Goal: Task Accomplishment & Management: Manage account settings

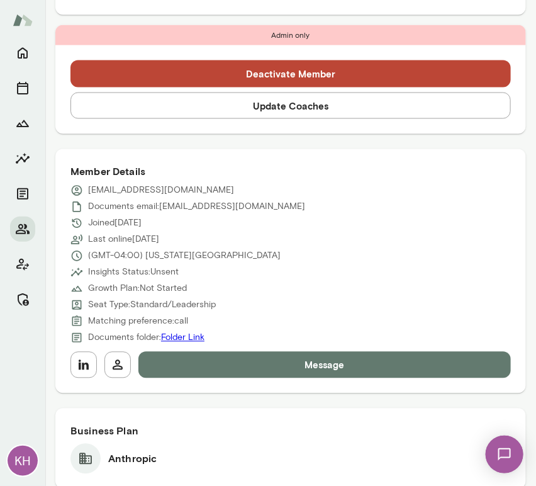
scroll to position [453, 0]
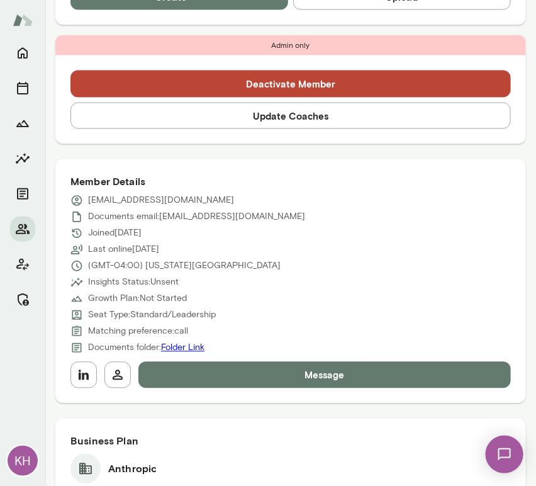
click at [223, 118] on button "Update Coaches" at bounding box center [290, 116] width 440 height 26
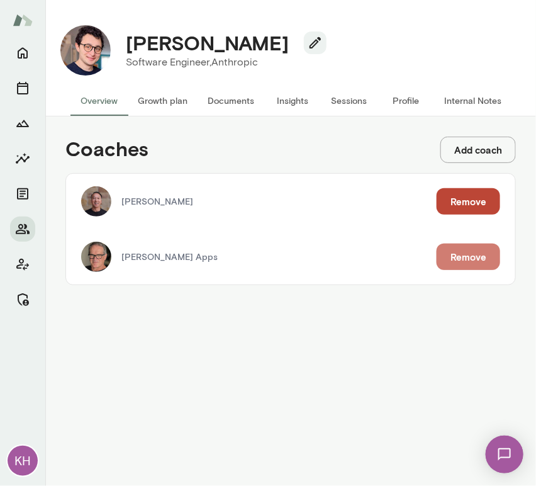
click at [461, 265] on button "Remove" at bounding box center [468, 256] width 64 height 26
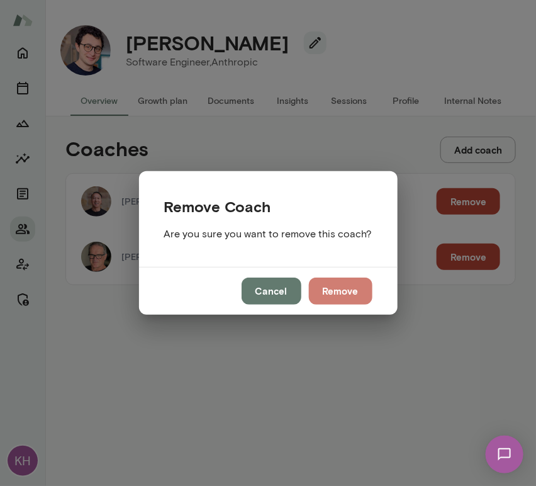
click at [338, 293] on button "Remove" at bounding box center [341, 290] width 64 height 26
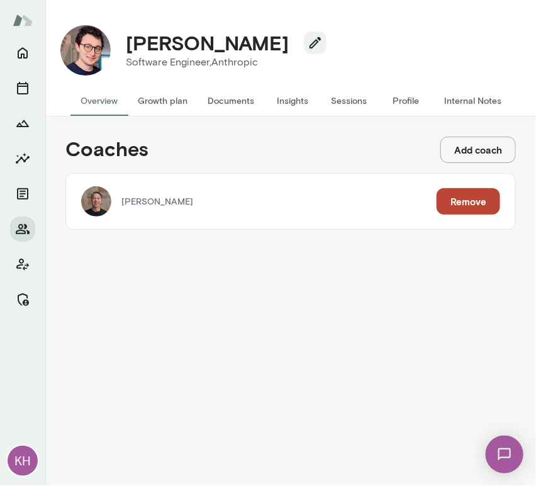
click at [348, 101] on button "Sessions" at bounding box center [349, 101] width 57 height 30
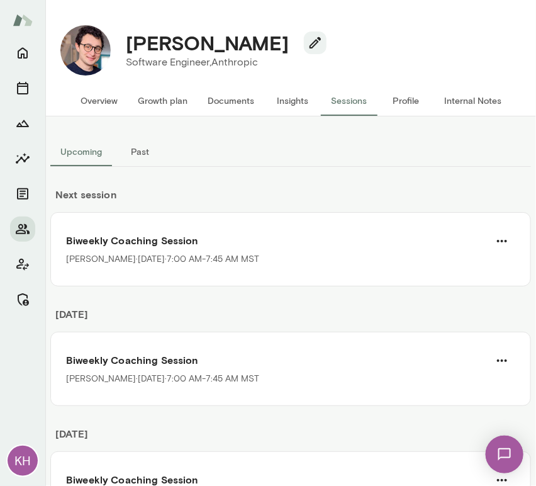
click at [92, 101] on button "Overview" at bounding box center [98, 101] width 57 height 30
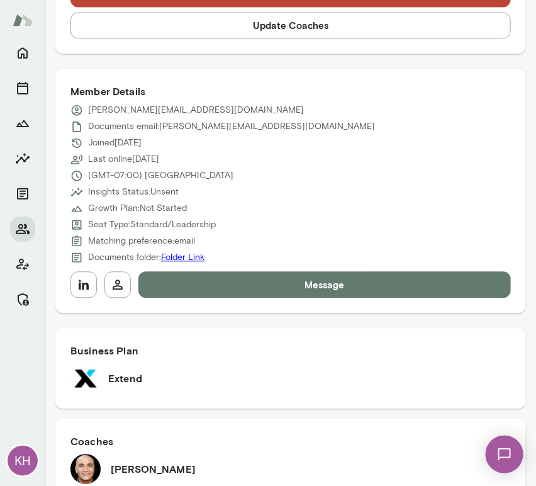
scroll to position [590, 0]
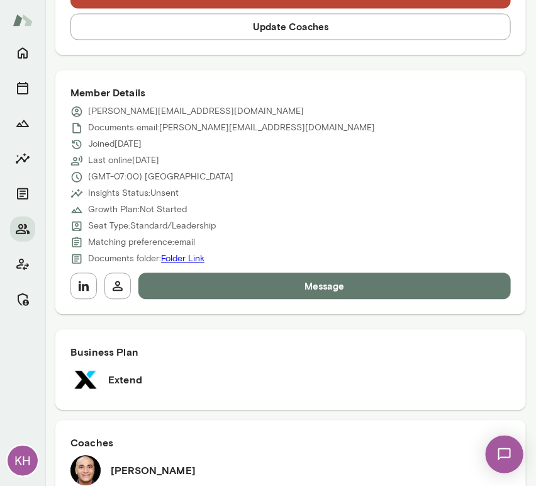
click at [236, 52] on div "Deactivate Member Update Coaches" at bounding box center [290, 11] width 470 height 89
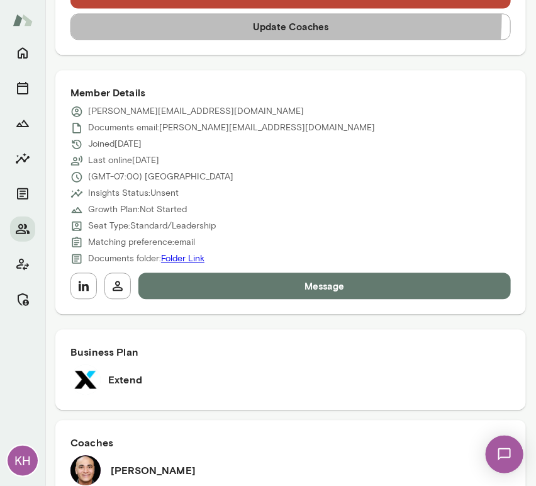
click at [225, 28] on button "Update Coaches" at bounding box center [290, 27] width 440 height 26
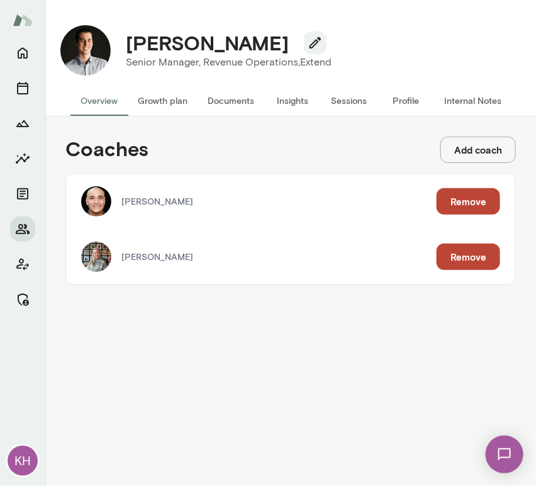
click at [480, 255] on button "Remove" at bounding box center [468, 256] width 64 height 26
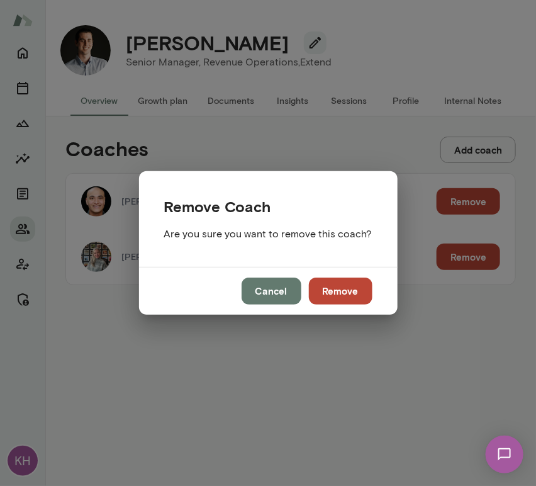
click at [345, 289] on button "Remove" at bounding box center [341, 290] width 64 height 26
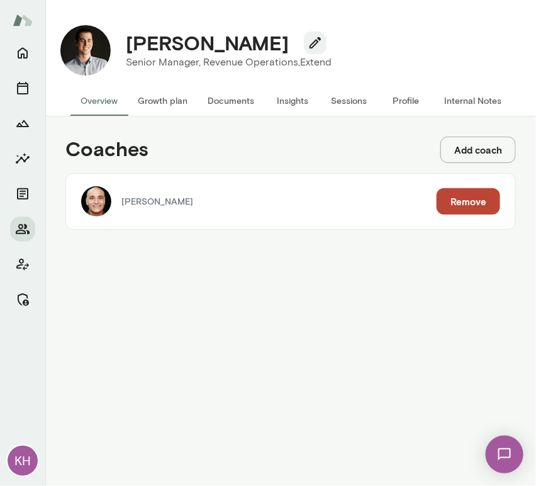
click at [353, 103] on button "Sessions" at bounding box center [349, 101] width 57 height 30
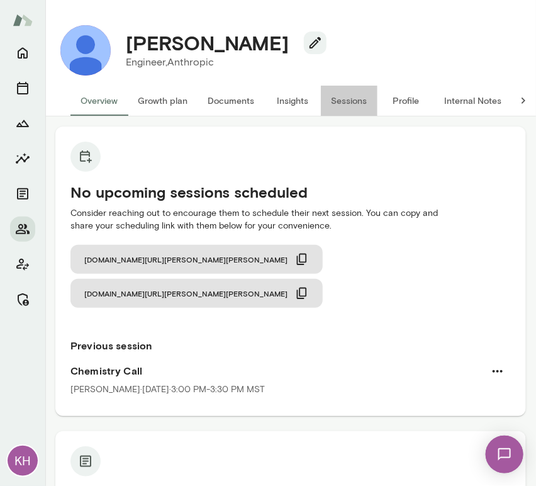
click at [353, 103] on button "Sessions" at bounding box center [349, 101] width 57 height 30
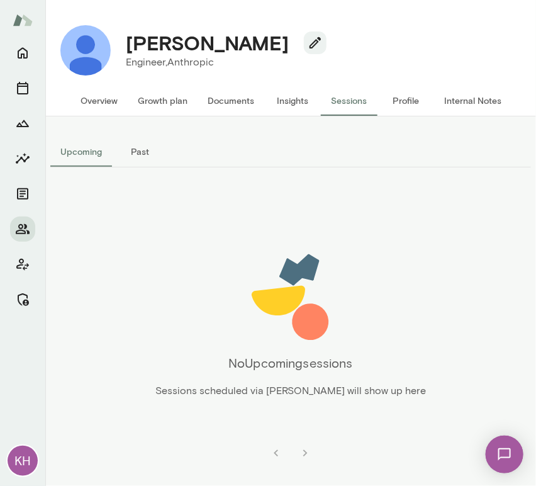
click at [140, 145] on button "Past" at bounding box center [140, 151] width 57 height 30
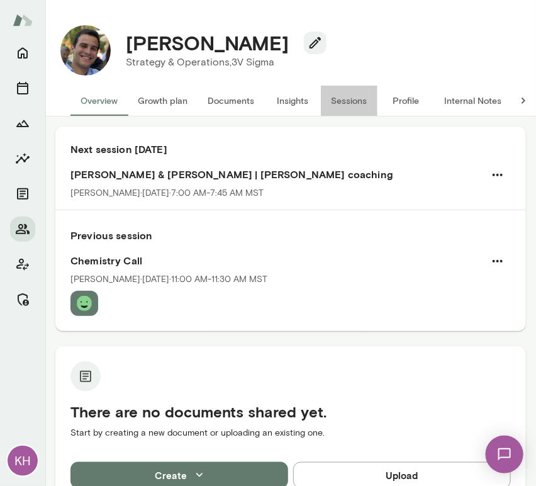
click at [349, 98] on button "Sessions" at bounding box center [349, 101] width 57 height 30
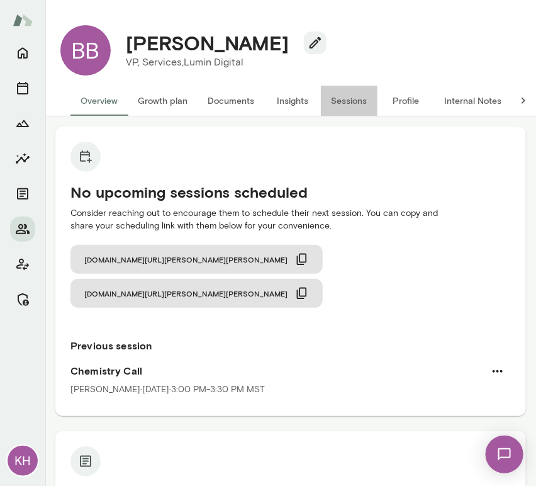
click at [358, 101] on button "Sessions" at bounding box center [349, 101] width 57 height 30
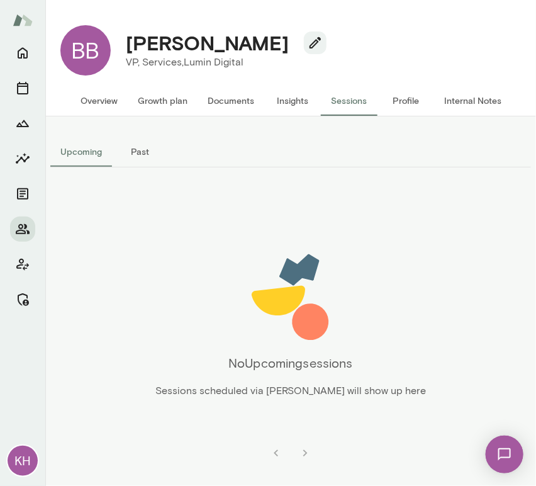
click at [143, 144] on button "Past" at bounding box center [140, 151] width 57 height 30
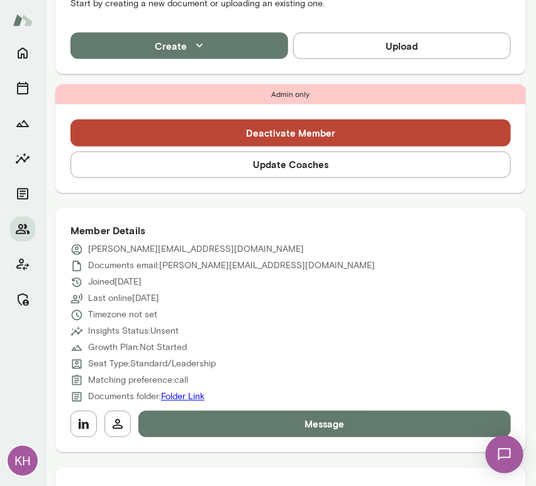
scroll to position [453, 0]
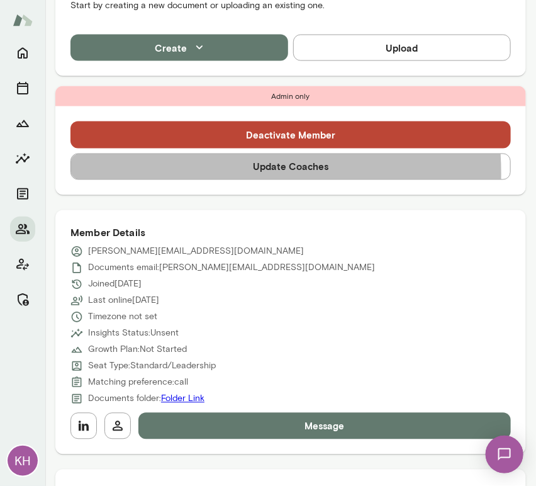
click at [170, 153] on button "Update Coaches" at bounding box center [290, 166] width 440 height 26
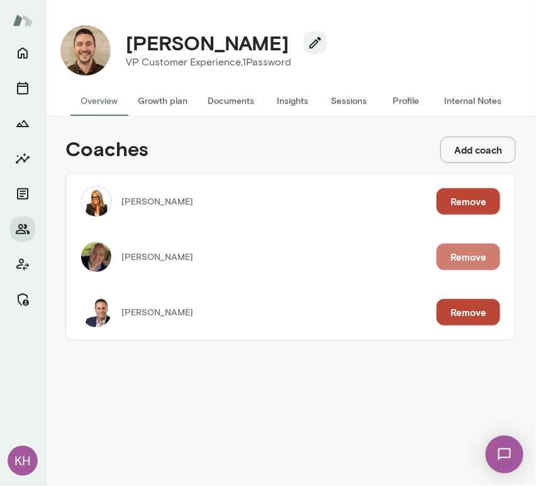
click at [468, 252] on button "Remove" at bounding box center [468, 256] width 64 height 26
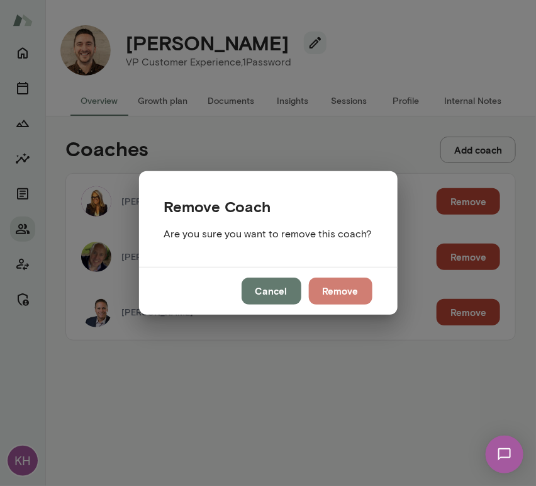
click at [340, 293] on button "Remove" at bounding box center [341, 290] width 64 height 26
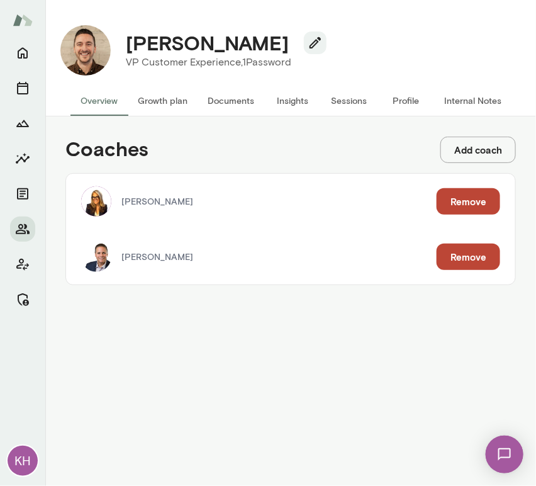
click at [466, 99] on button "Internal Notes" at bounding box center [472, 101] width 77 height 30
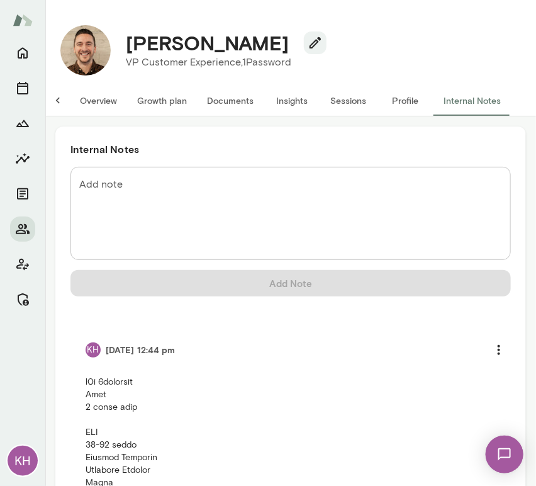
click at [97, 98] on button "Overview" at bounding box center [98, 101] width 57 height 30
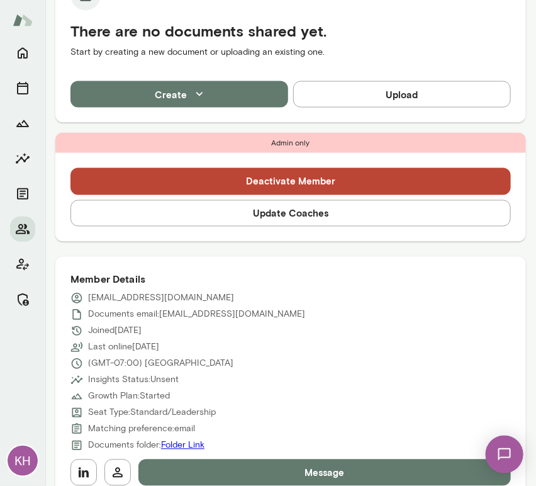
scroll to position [427, 0]
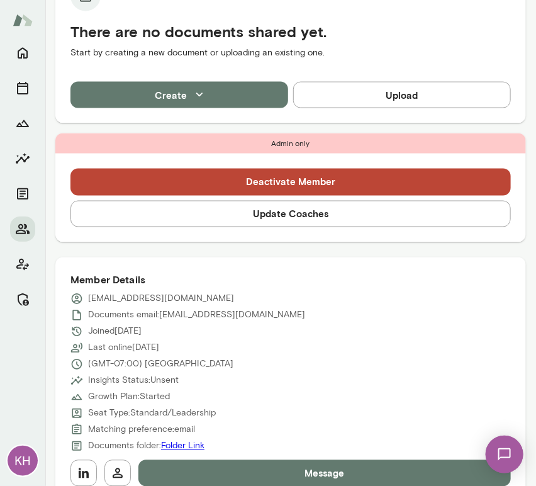
click at [263, 220] on button "Update Coaches" at bounding box center [290, 214] width 440 height 26
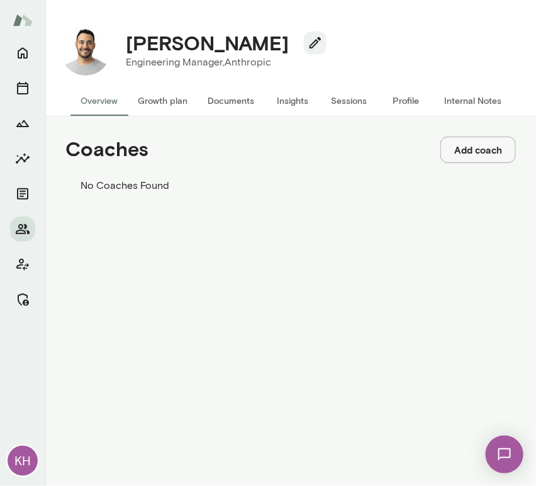
click at [455, 153] on button "Add coach" at bounding box center [477, 149] width 75 height 26
click at [89, 69] on input "Coach" at bounding box center [44, 63] width 89 height 13
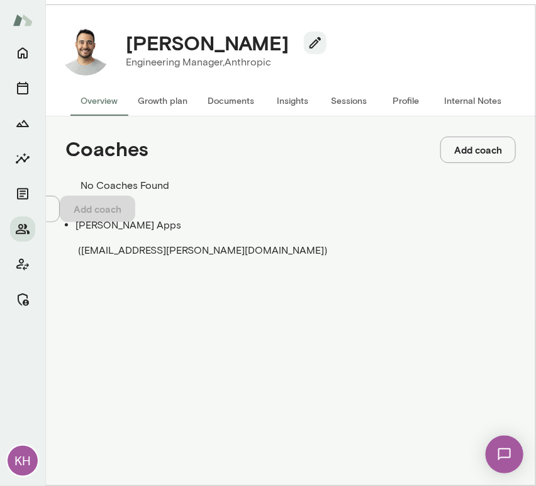
click at [126, 244] on span "( [EMAIL_ADDRESS][PERSON_NAME][DOMAIN_NAME] )" at bounding box center [202, 250] width 249 height 12
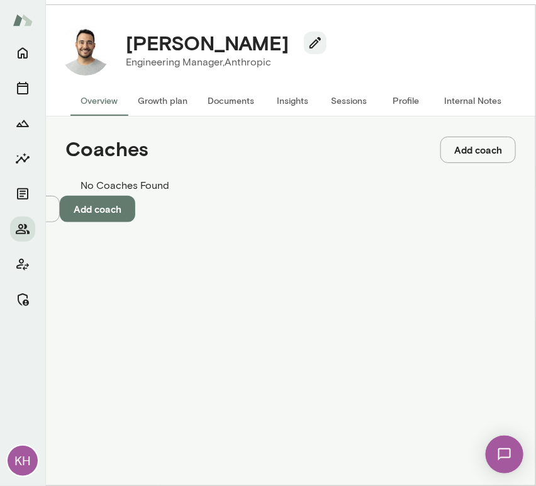
type input "**********"
click at [135, 222] on button "Add coach" at bounding box center [97, 209] width 75 height 26
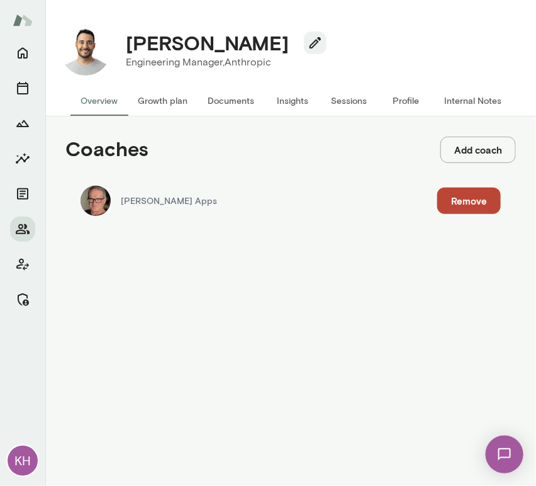
click at [470, 107] on button "Internal Notes" at bounding box center [472, 101] width 77 height 30
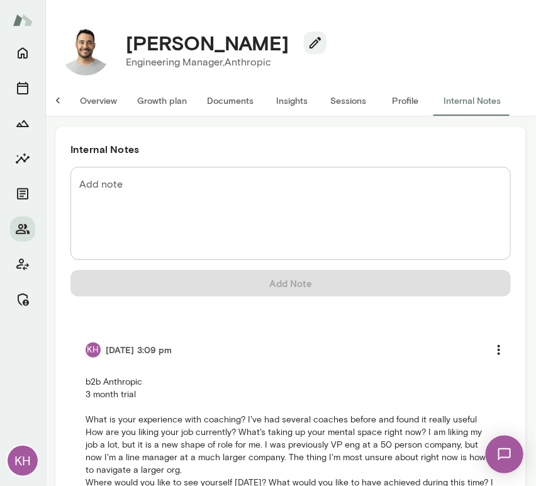
scroll to position [103, 0]
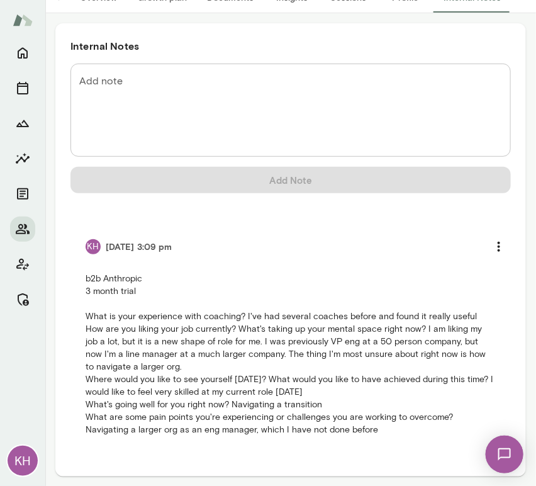
drag, startPoint x: 374, startPoint y: 430, endPoint x: 60, endPoint y: 273, distance: 351.0
click at [60, 273] on div "Internal Notes Add note * Add note Add Note KH [DATE] 3:09 pm b2b Anthropic 3 m…" at bounding box center [290, 249] width 470 height 453
copy p "b2b Anthropic 3 month trial What is your experience with coaching? I've had sev…"
click at [321, 122] on textarea "Add note" at bounding box center [290, 110] width 423 height 72
paste textarea "**********"
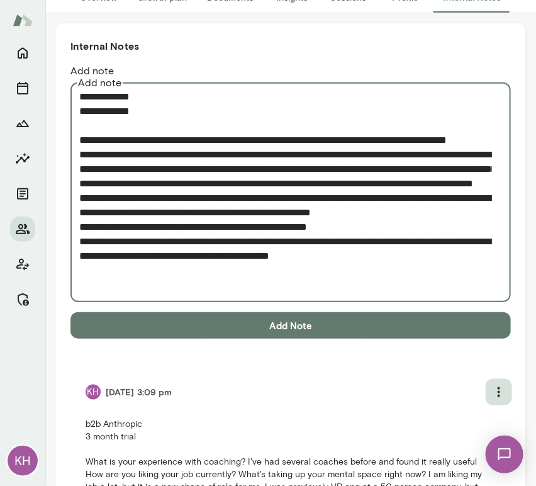
type textarea "**********"
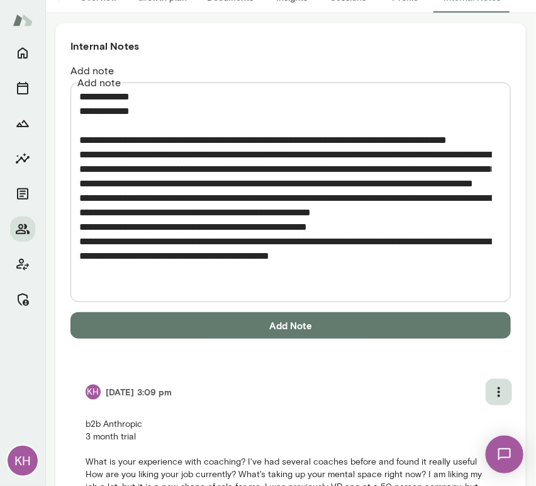
click at [492, 384] on icon "more" at bounding box center [498, 391] width 15 height 15
click at [468, 25] on li "Delete note" at bounding box center [280, 17] width 511 height 15
click at [94, 130] on button "Delete" at bounding box center [65, 116] width 58 height 26
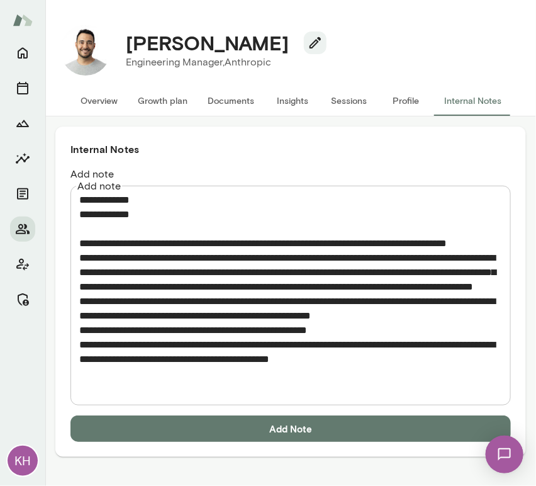
click at [306, 418] on button "Add Note" at bounding box center [290, 428] width 440 height 26
